Goal: Task Accomplishment & Management: Manage account settings

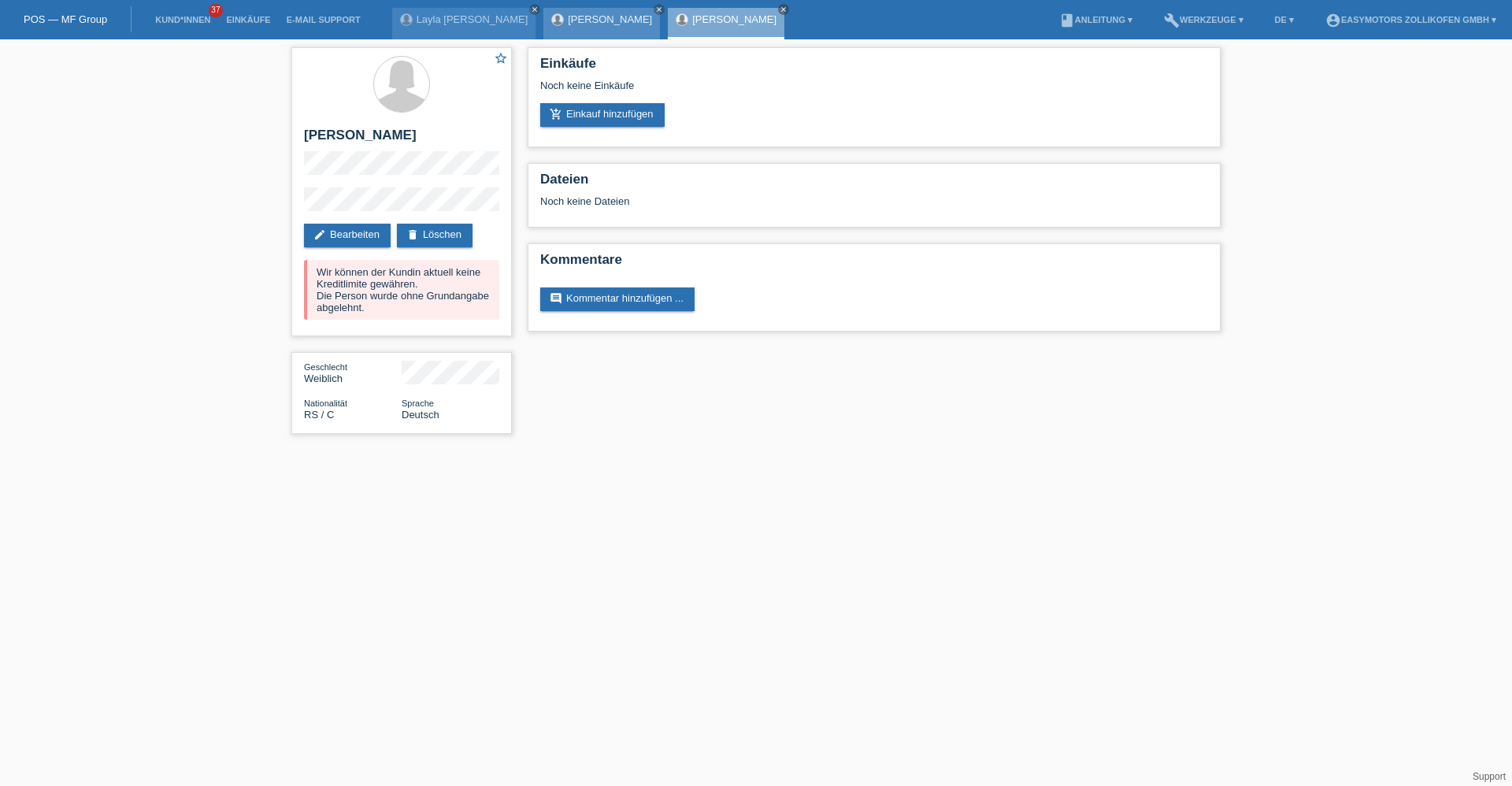
click at [598, 28] on div "Elia Borer close" at bounding box center [602, 24] width 117 height 32
click at [568, 22] on link "[PERSON_NAME]" at bounding box center [610, 19] width 84 height 12
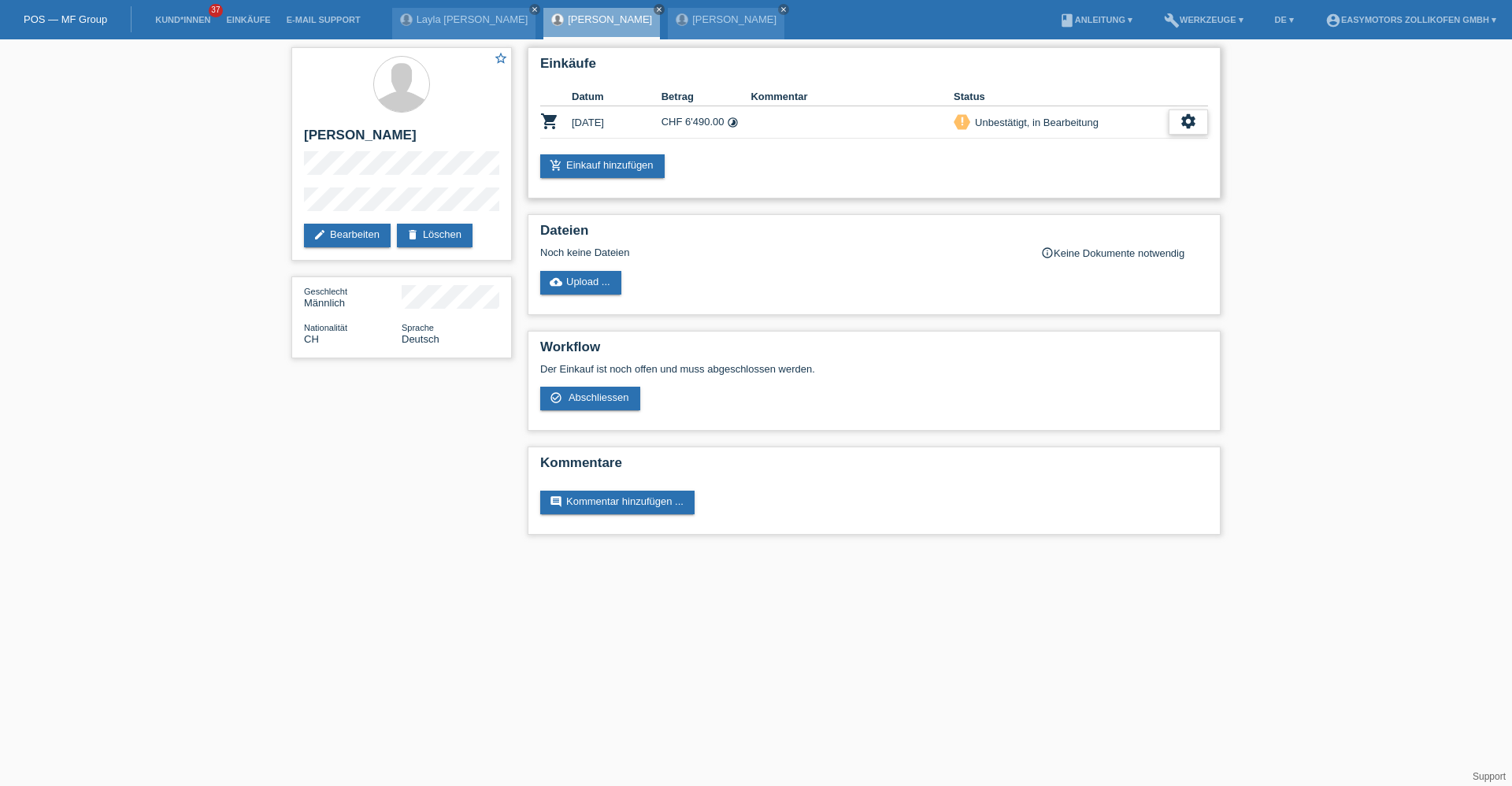
click at [1186, 122] on icon "settings" at bounding box center [1188, 121] width 17 height 17
click at [1196, 122] on icon "settings" at bounding box center [1188, 121] width 17 height 17
click at [1230, 276] on div "star_border Elia Borer edit Bearbeiten delete Löschen Geschlecht Männlich Natio…" at bounding box center [756, 295] width 1512 height 511
click at [1195, 126] on icon "settings" at bounding box center [1188, 121] width 17 height 17
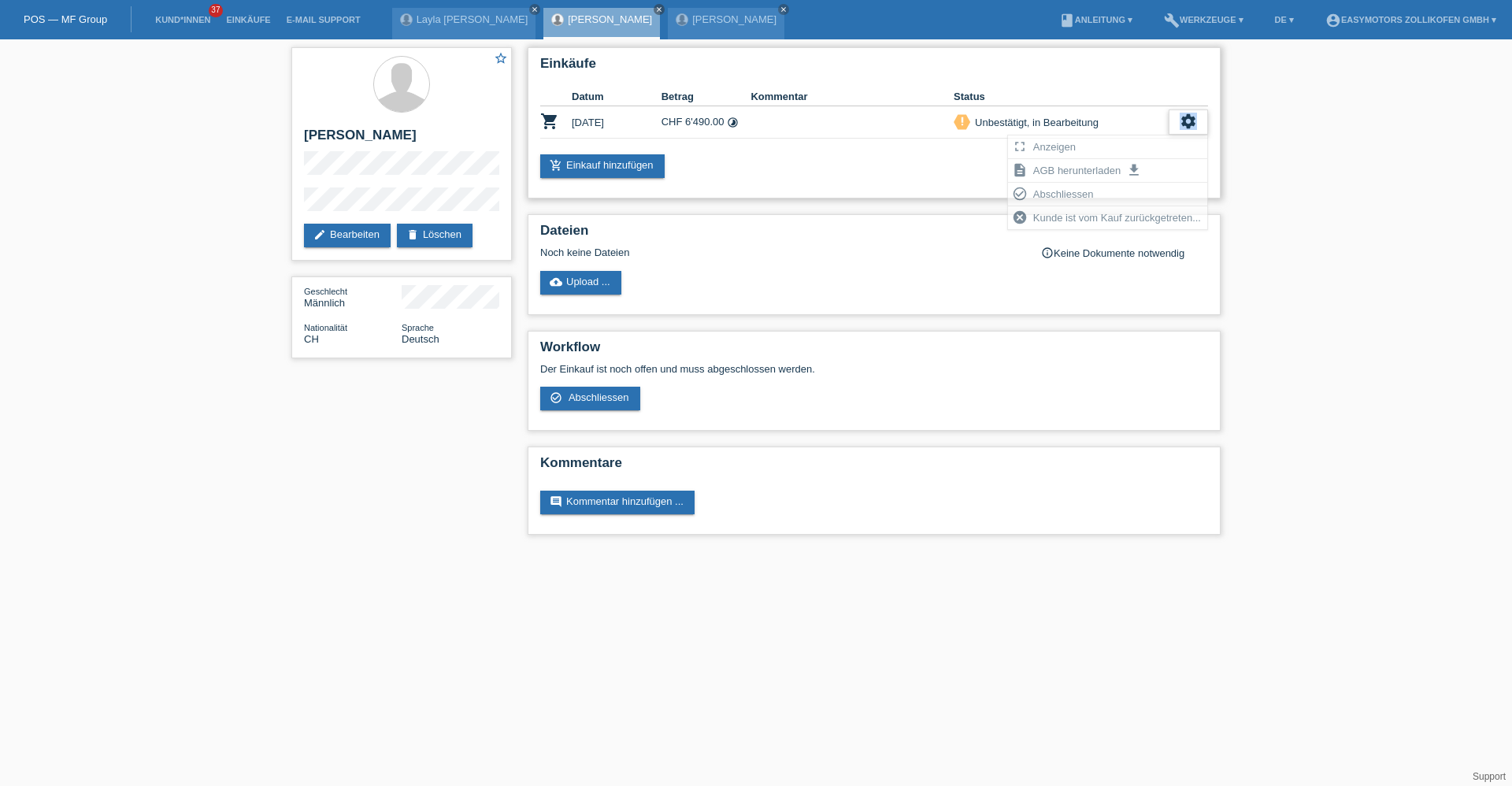
click at [1195, 126] on icon "settings" at bounding box center [1188, 121] width 17 height 17
click at [1180, 130] on div "settings" at bounding box center [1188, 122] width 40 height 25
click at [668, 26] on div "Nezaqete Hetemi close" at bounding box center [726, 24] width 117 height 32
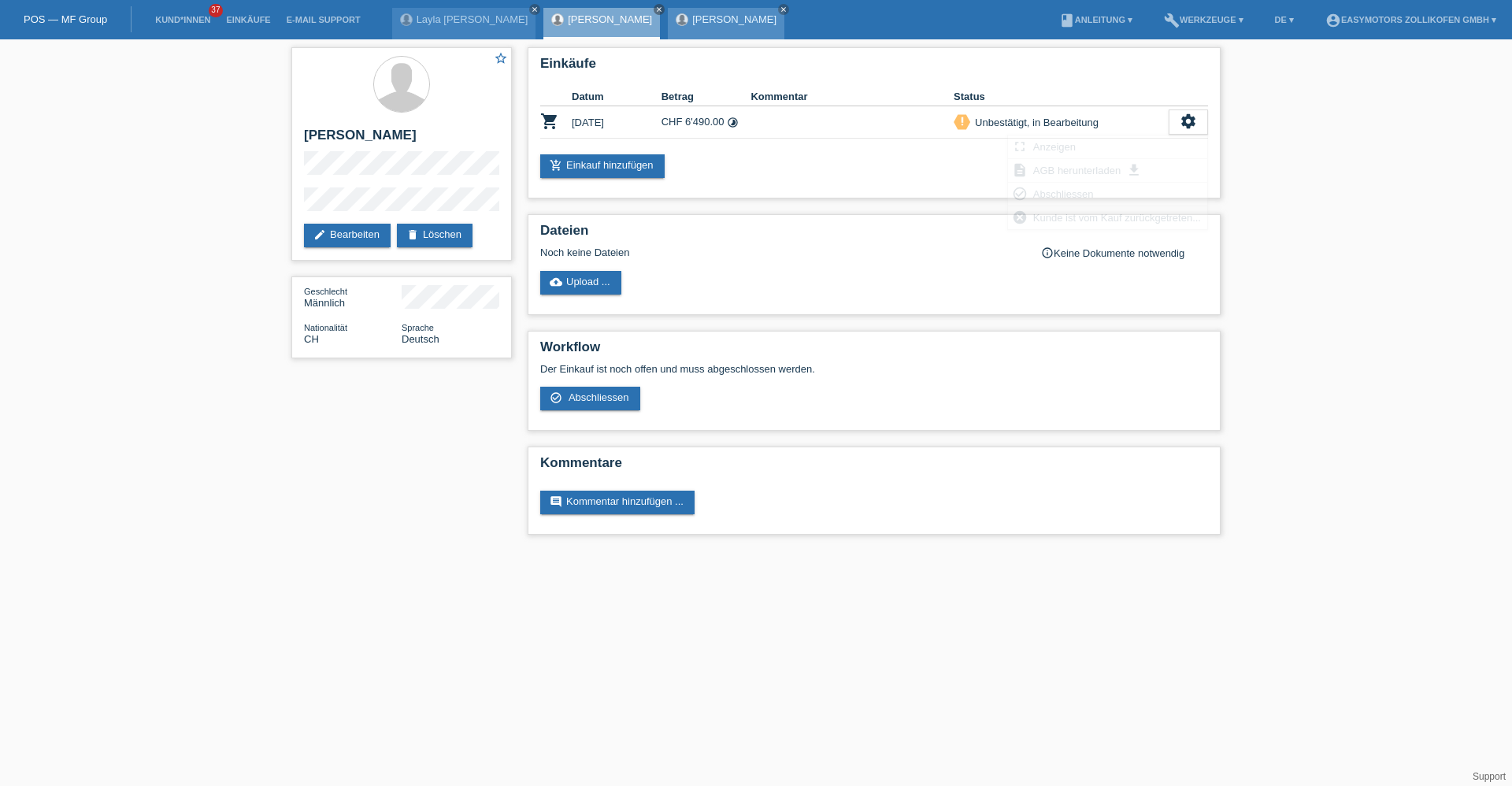
click at [692, 15] on link "[PERSON_NAME]" at bounding box center [735, 19] width 84 height 12
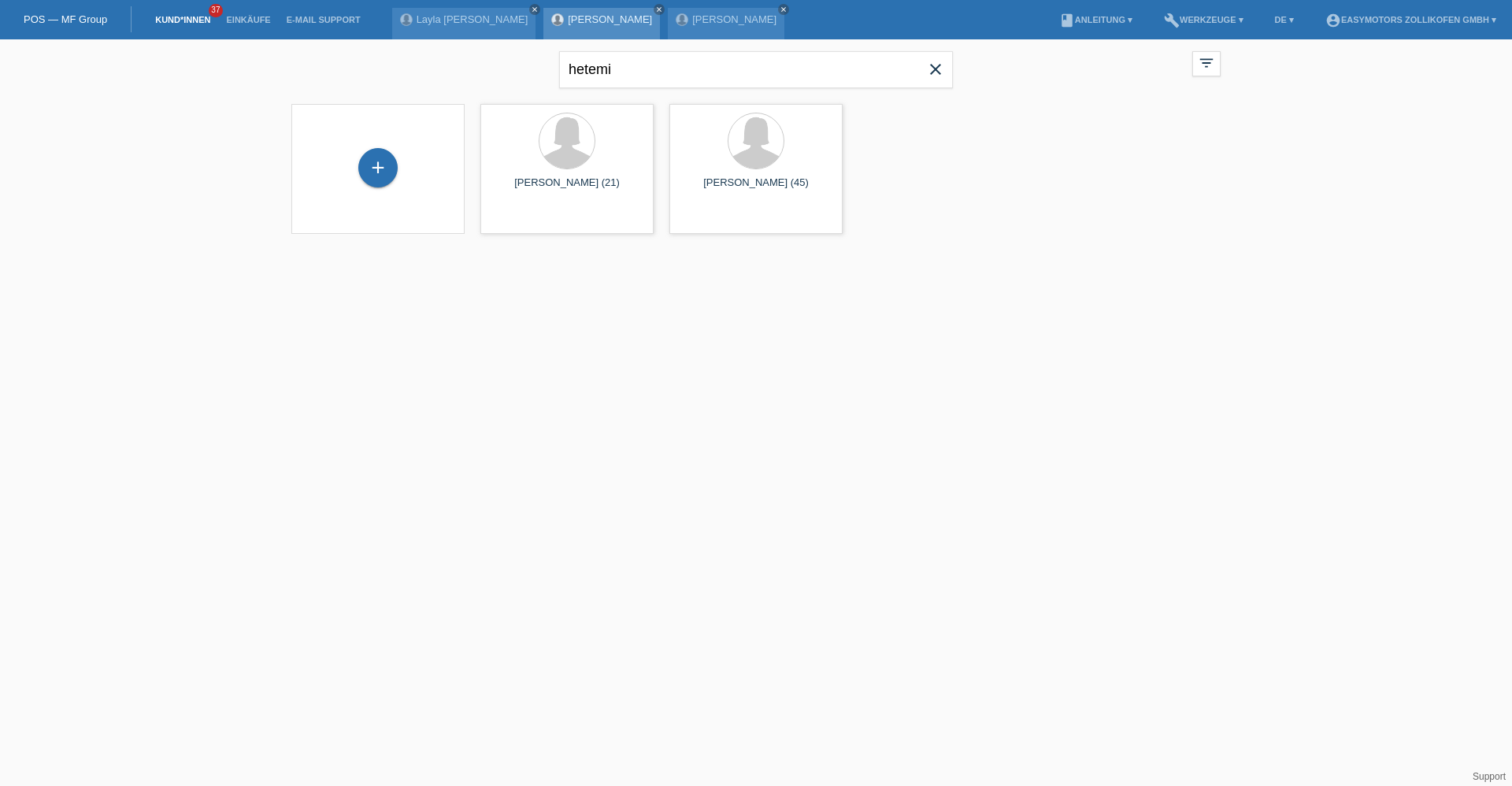
click at [572, 13] on div "[PERSON_NAME] close" at bounding box center [602, 24] width 117 height 32
click at [570, 21] on link "[PERSON_NAME]" at bounding box center [610, 19] width 84 height 12
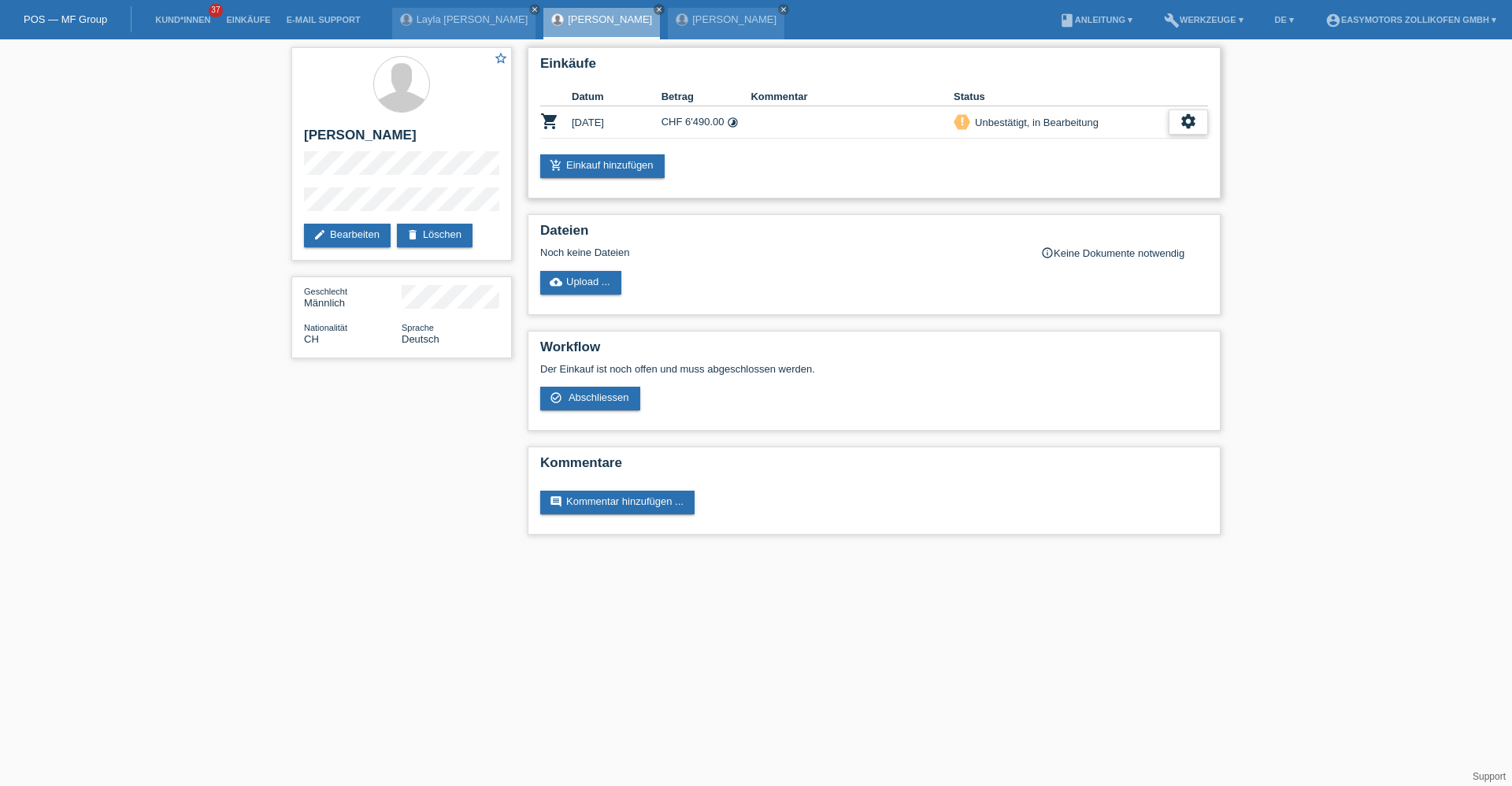
click at [1180, 127] on icon "settings" at bounding box center [1188, 121] width 17 height 17
click at [1044, 148] on span "Anzeigen" at bounding box center [1054, 146] width 47 height 19
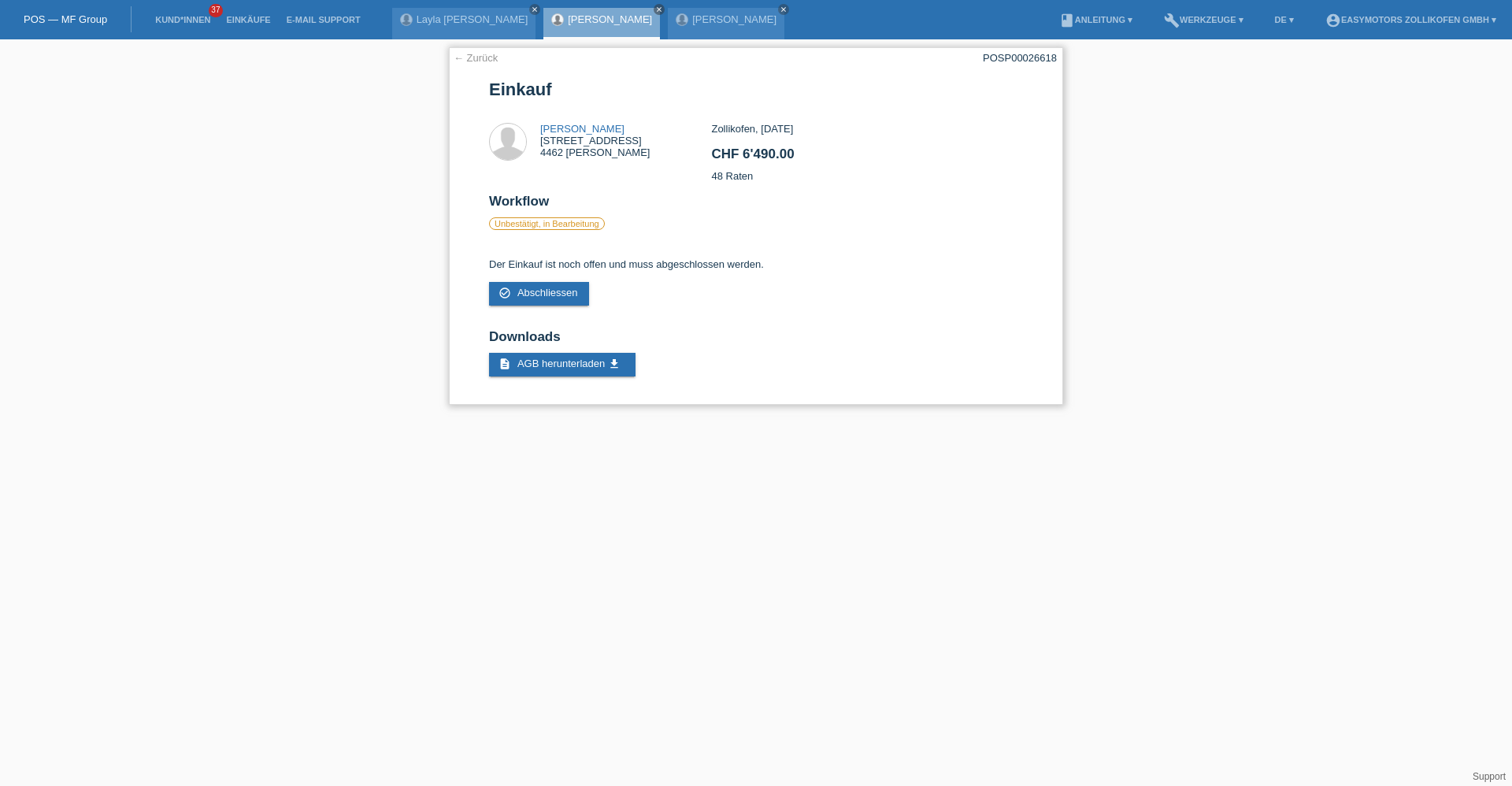
click at [478, 54] on link "← Zurück" at bounding box center [475, 58] width 44 height 12
